Goal: Find specific page/section: Find specific page/section

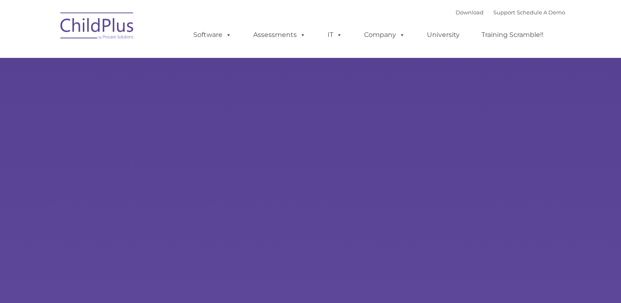
select select "MEDIUM"
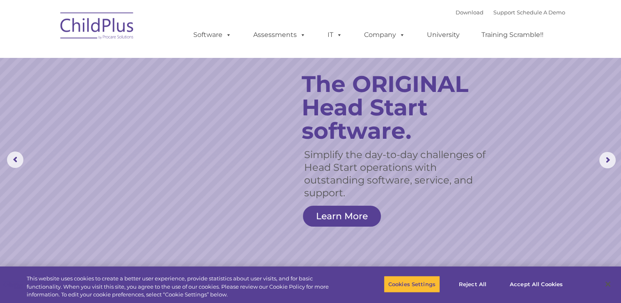
click at [115, 34] on img at bounding box center [97, 27] width 82 height 41
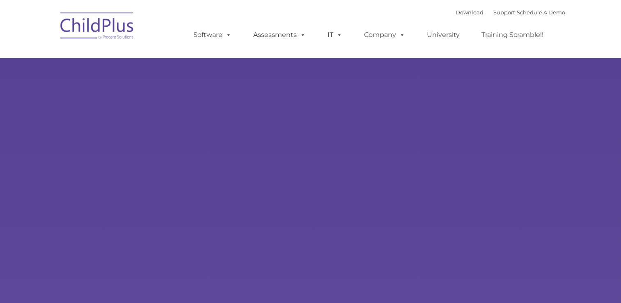
type input ""
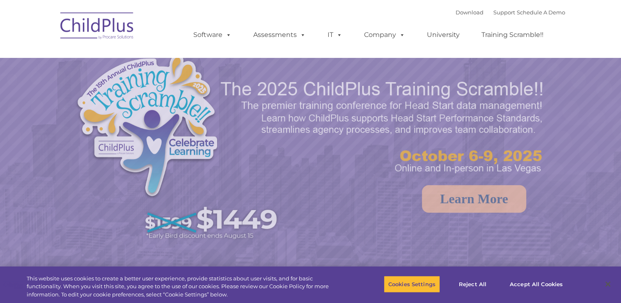
select select "MEDIUM"
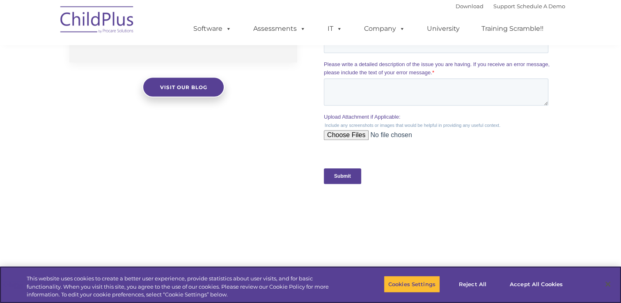
scroll to position [905, 0]
